Goal: Task Accomplishment & Management: Complete application form

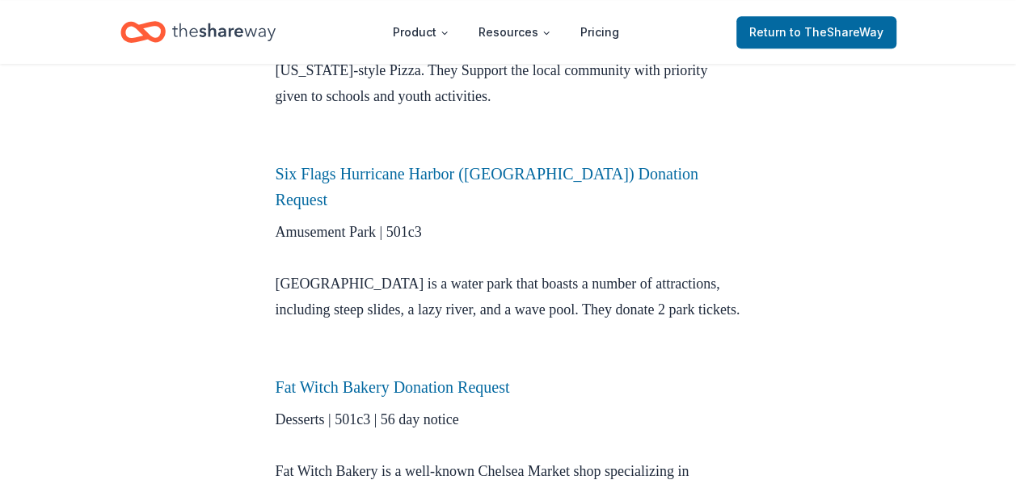
scroll to position [3631, 0]
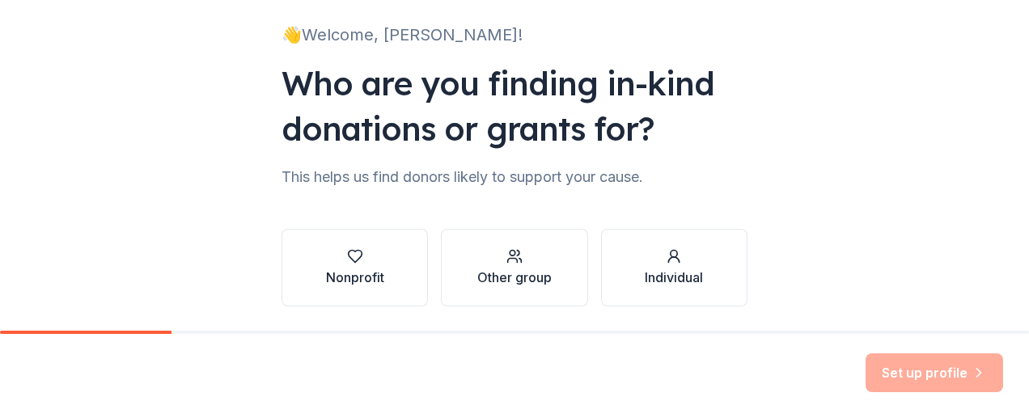
scroll to position [106, 0]
click at [506, 272] on div "Other group" at bounding box center [514, 277] width 74 height 19
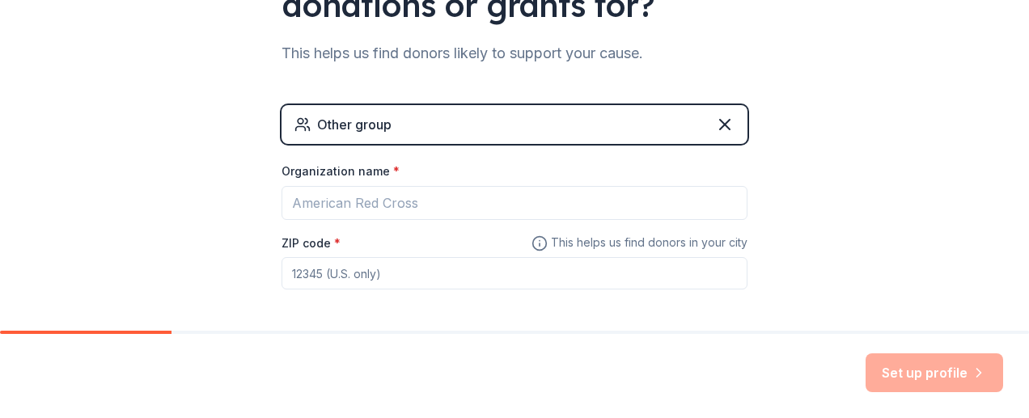
scroll to position [230, 0]
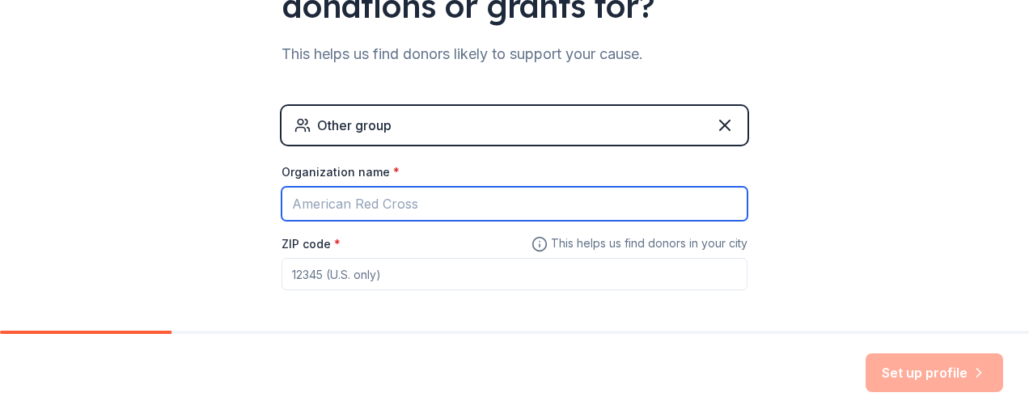
click at [353, 205] on input "Organization name *" at bounding box center [514, 204] width 466 height 34
type input "Los Angeles Unified School District"
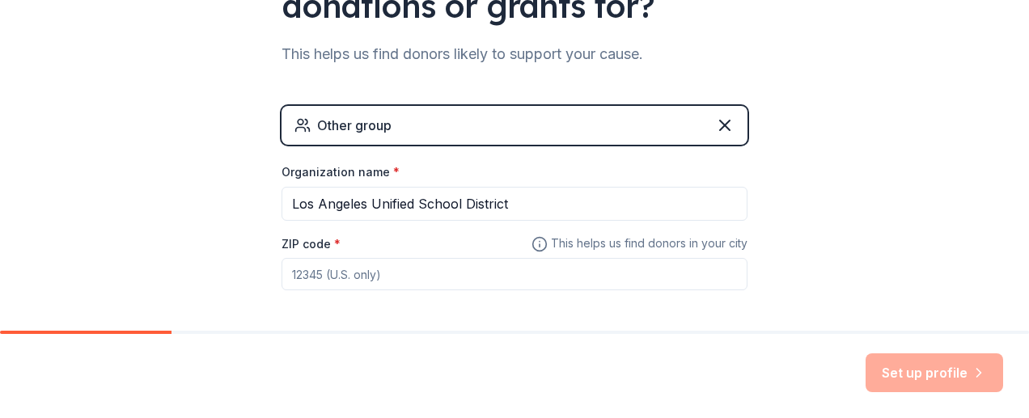
click at [350, 279] on input "ZIP code *" at bounding box center [514, 274] width 466 height 32
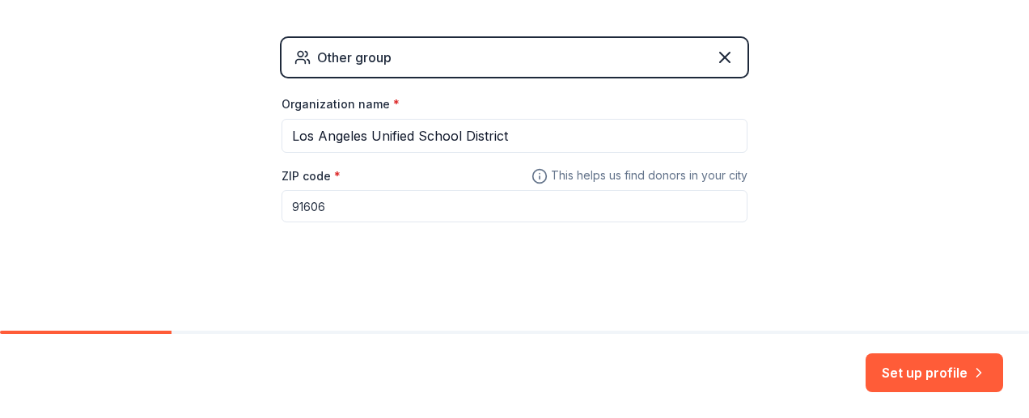
scroll to position [298, 0]
type input "91606"
click at [891, 377] on button "Set up profile" at bounding box center [933, 372] width 137 height 39
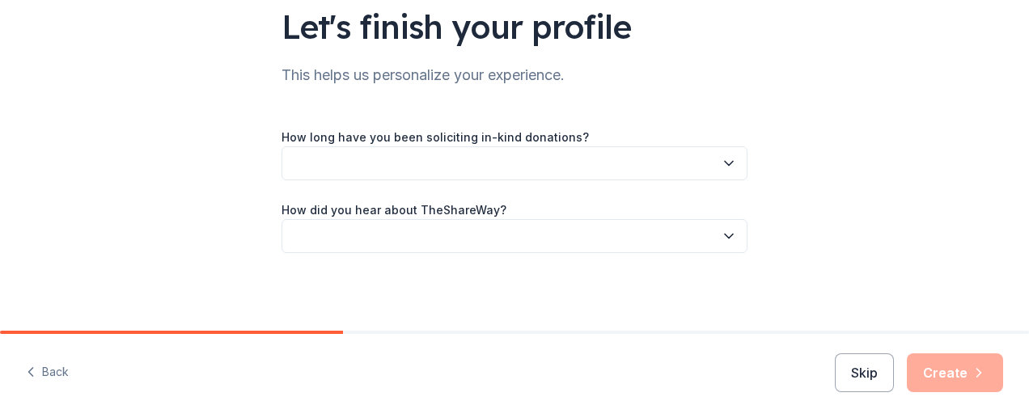
scroll to position [124, 0]
click at [721, 159] on icon "button" at bounding box center [729, 164] width 16 height 16
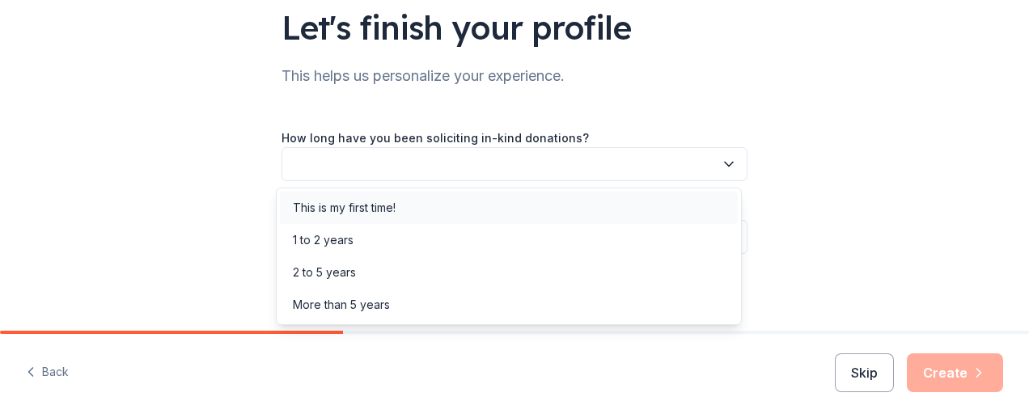
click at [373, 213] on div "This is my first time!" at bounding box center [344, 207] width 103 height 19
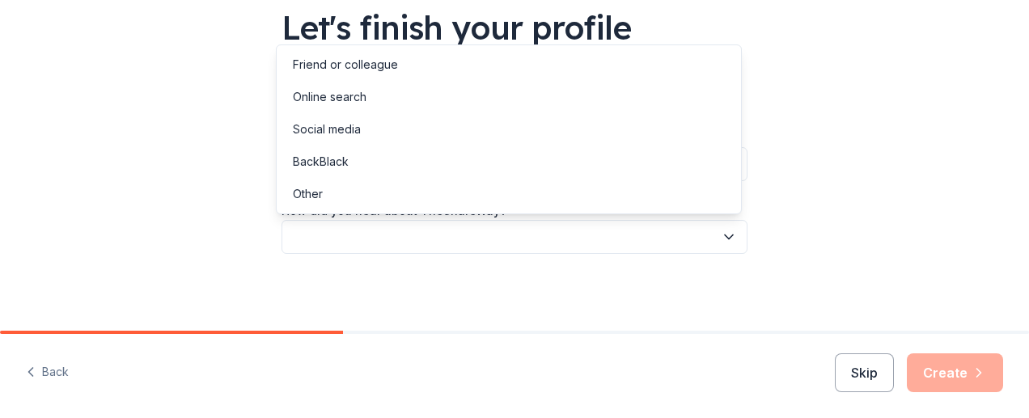
click at [446, 232] on button "button" at bounding box center [514, 237] width 466 height 34
click at [357, 104] on div "Online search" at bounding box center [330, 96] width 74 height 19
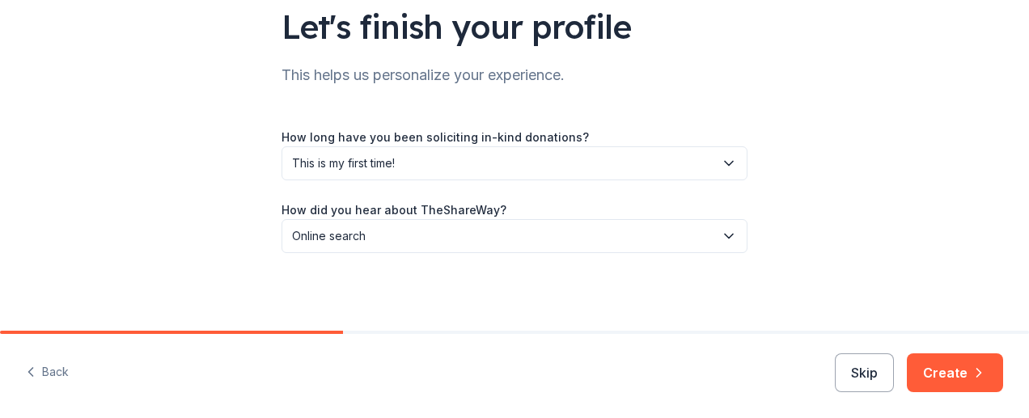
scroll to position [125, 0]
click at [919, 374] on button "Create" at bounding box center [955, 372] width 96 height 39
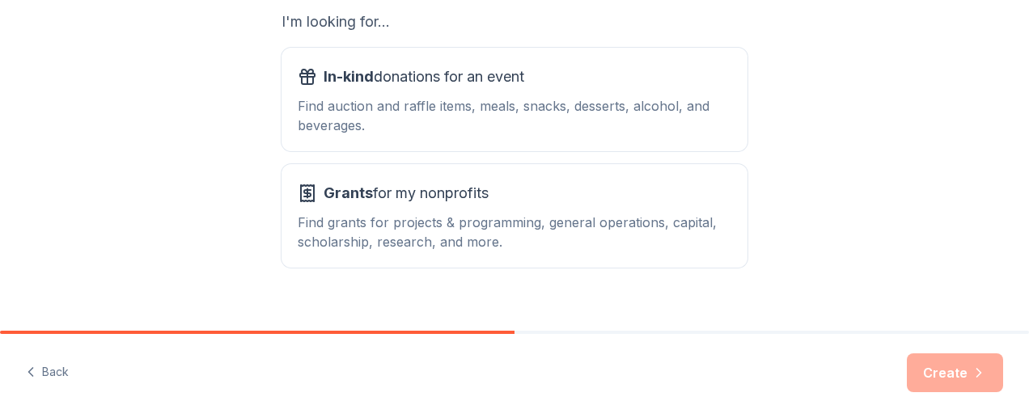
scroll to position [294, 0]
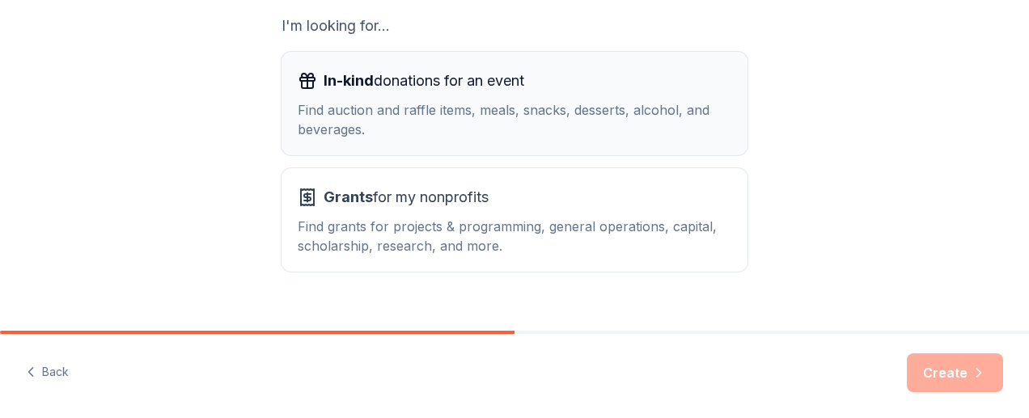
click at [504, 114] on div "Find auction and raffle items, meals, snacks, desserts, alcohol, and beverages." at bounding box center [514, 119] width 433 height 39
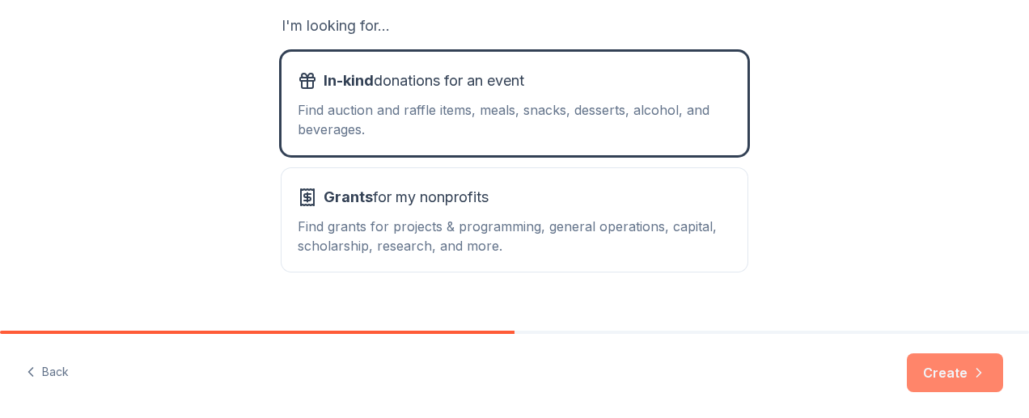
click at [957, 374] on button "Create" at bounding box center [955, 372] width 96 height 39
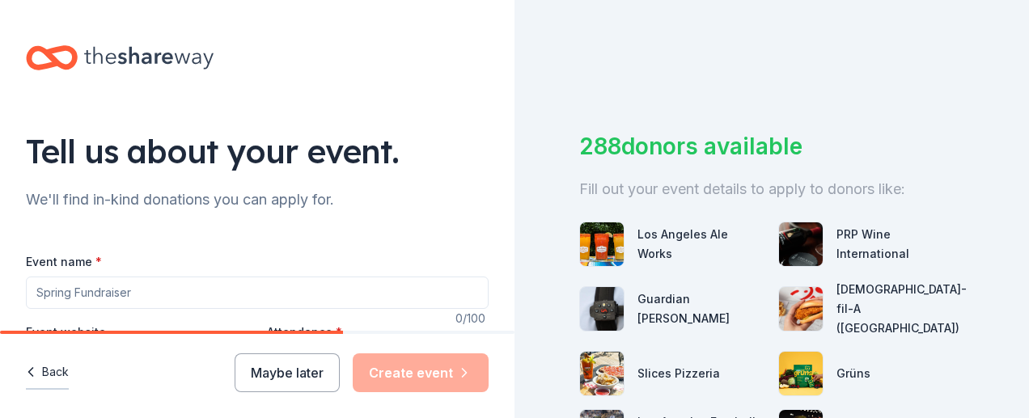
click at [40, 373] on button "Back" at bounding box center [47, 373] width 43 height 34
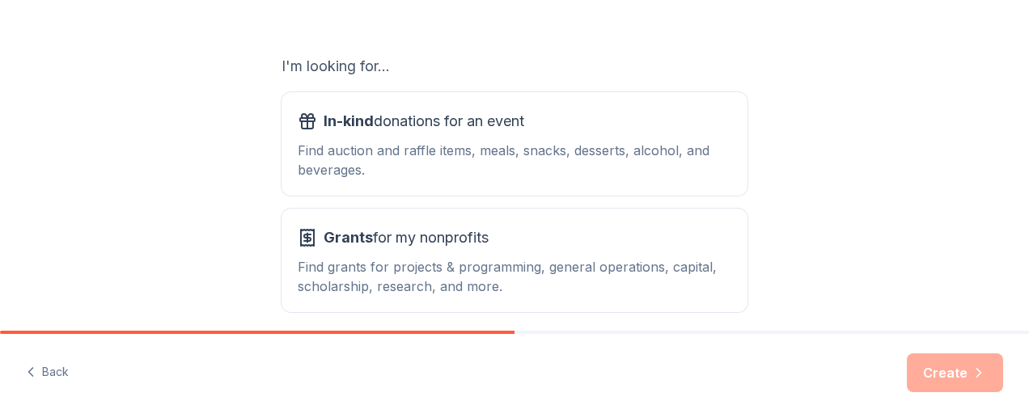
scroll to position [260, 0]
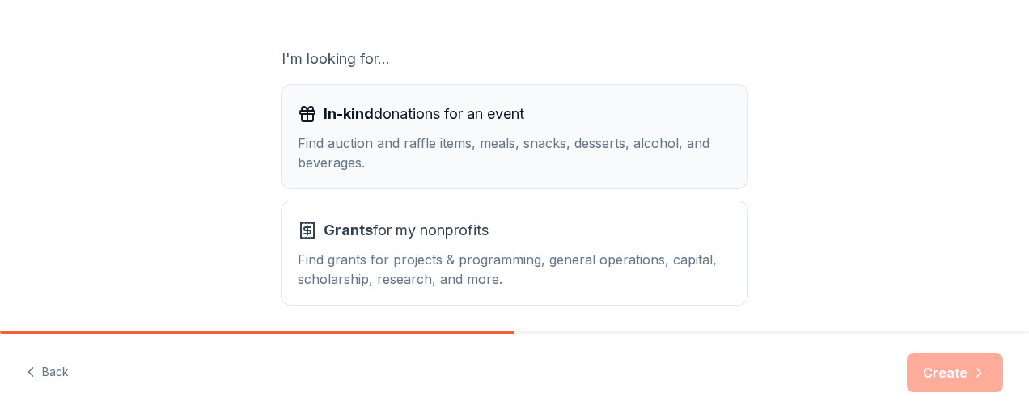
click at [401, 137] on div "Find auction and raffle items, meals, snacks, desserts, alcohol, and beverages." at bounding box center [514, 152] width 433 height 39
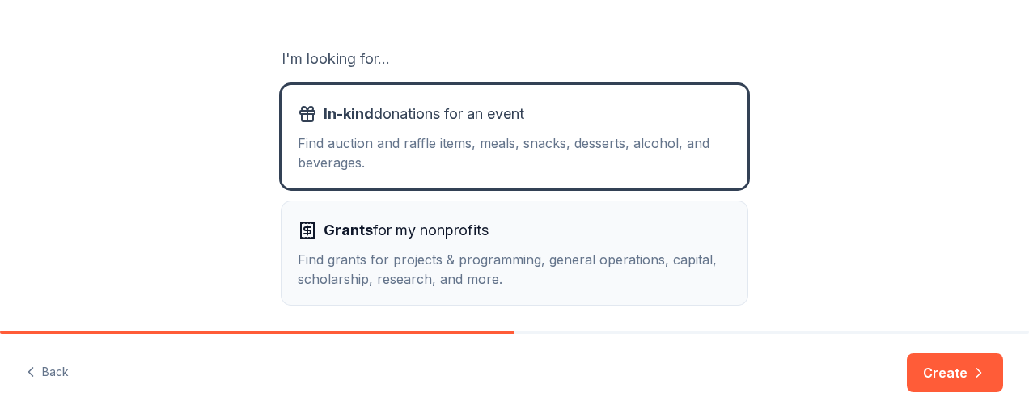
click at [405, 262] on div "Find grants for projects & programming, general operations, capital, scholarshi…" at bounding box center [514, 269] width 433 height 39
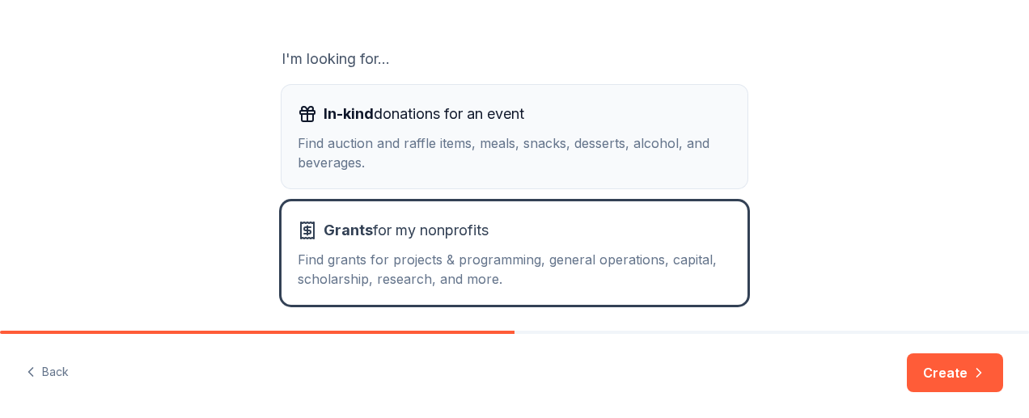
click at [417, 142] on div "Find auction and raffle items, meals, snacks, desserts, alcohol, and beverages." at bounding box center [514, 152] width 433 height 39
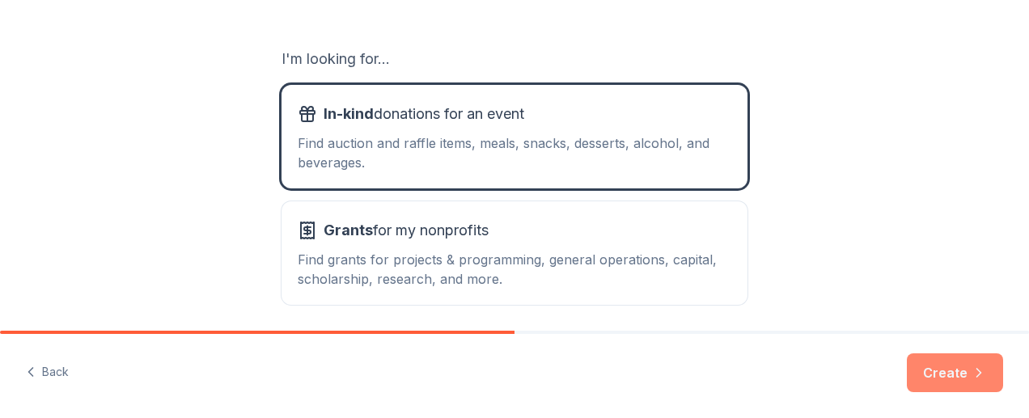
click at [934, 364] on button "Create" at bounding box center [955, 372] width 96 height 39
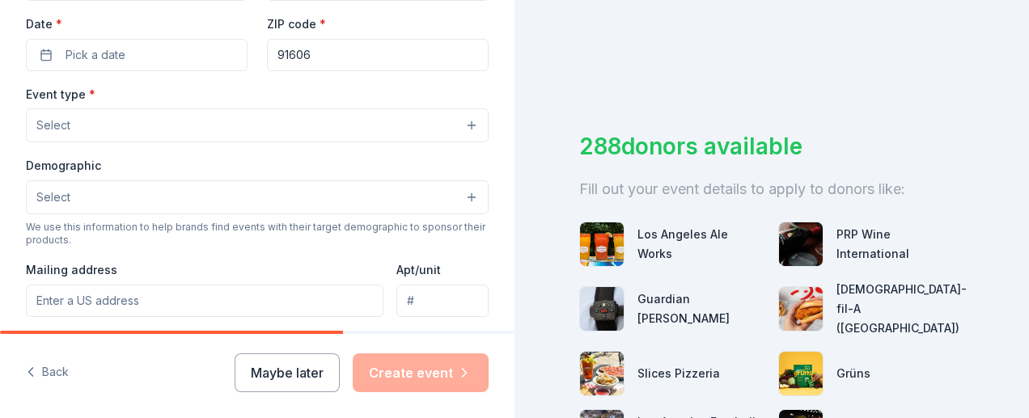
scroll to position [378, 0]
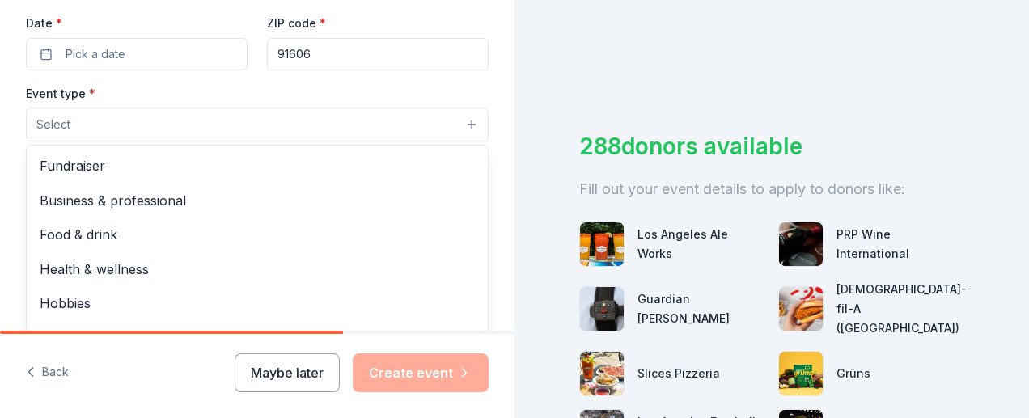
click at [391, 116] on button "Select" at bounding box center [257, 125] width 463 height 34
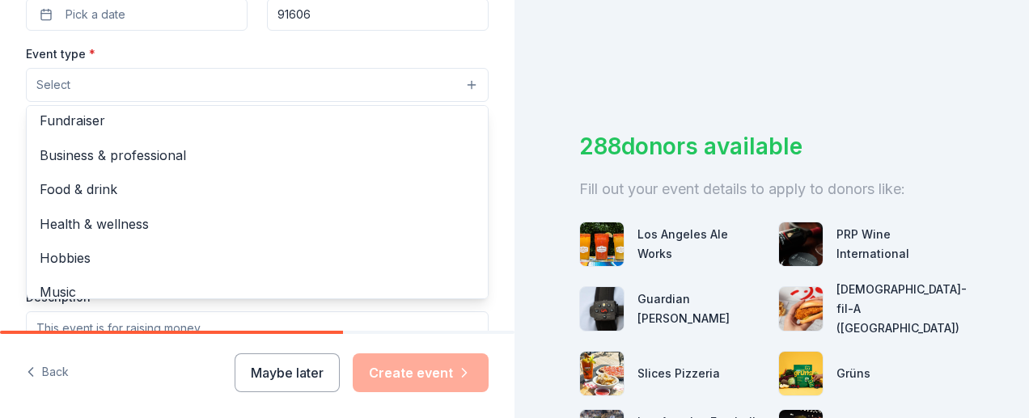
scroll to position [0, 0]
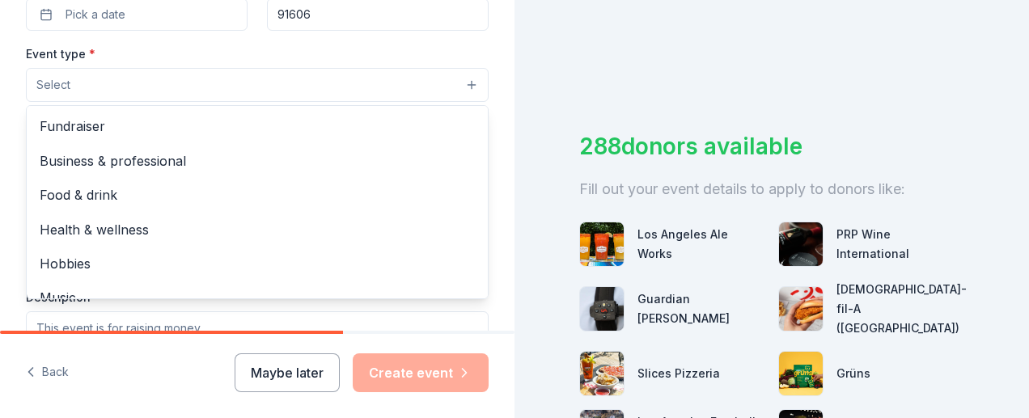
click at [574, 98] on div "Tell us about your event. We'll find in-kind donations you can apply for. Event…" at bounding box center [514, 209] width 1029 height 418
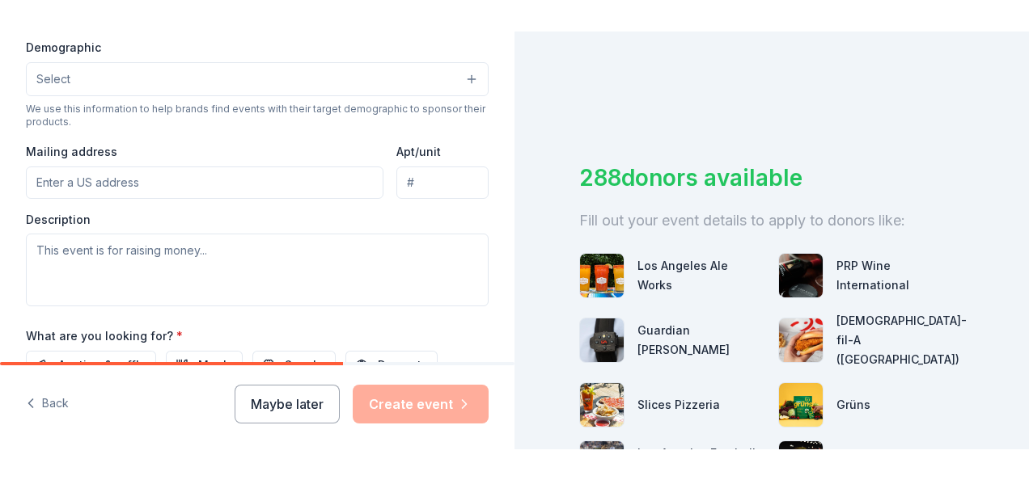
scroll to position [526, 0]
